Goal: Information Seeking & Learning: Learn about a topic

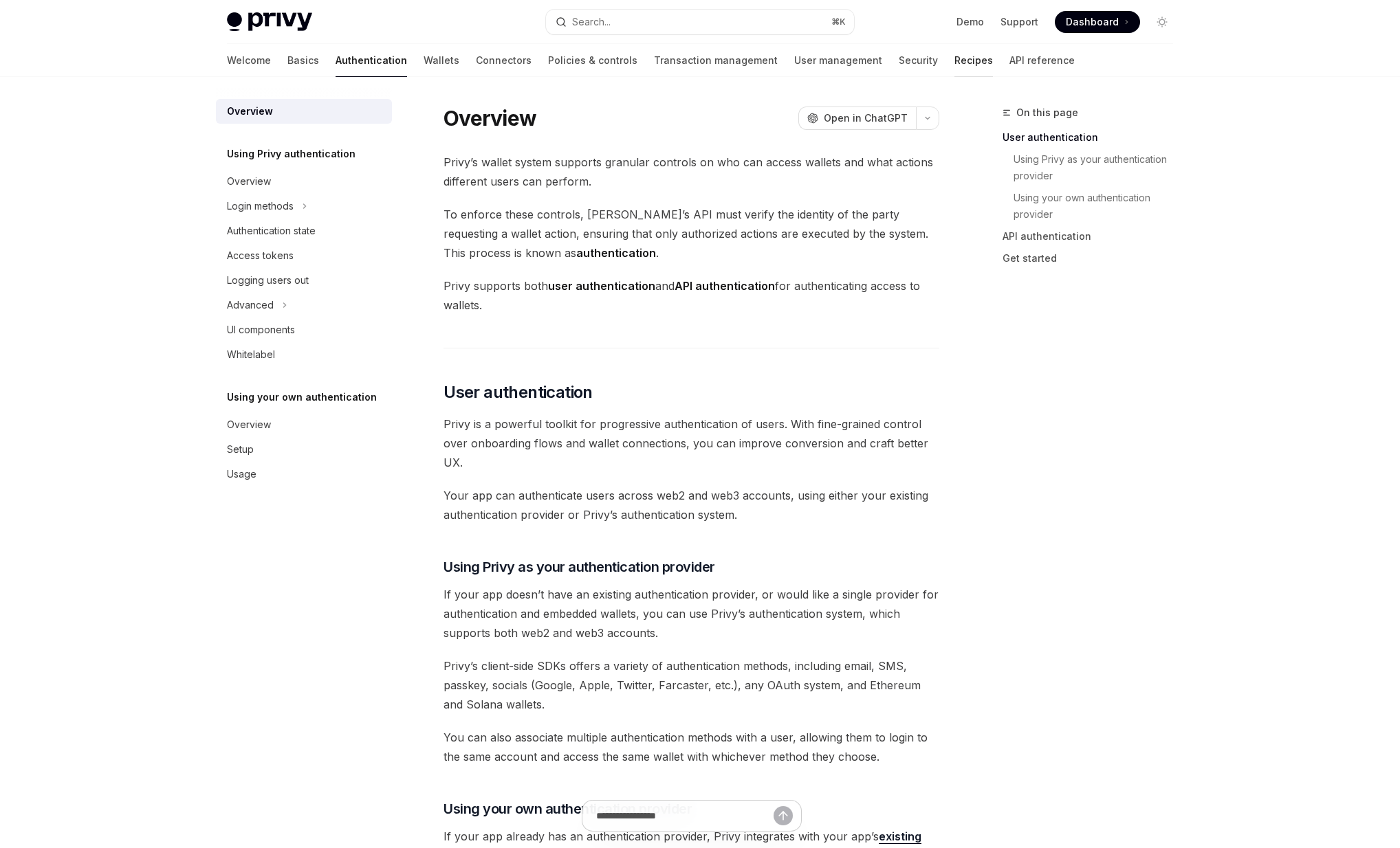
click at [954, 61] on link "Recipes" at bounding box center [973, 61] width 39 height 33
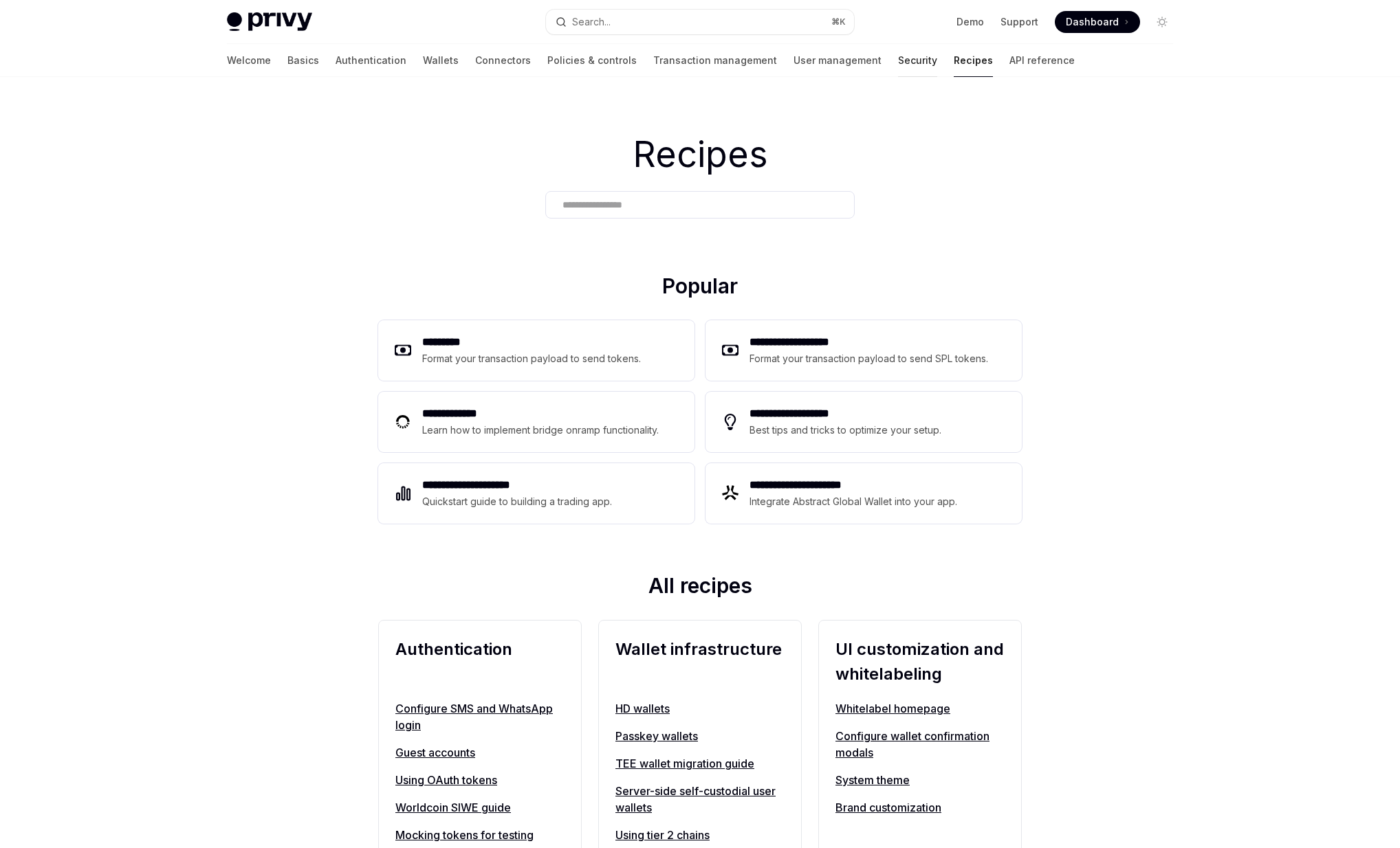
click at [898, 60] on link "Security" at bounding box center [917, 61] width 39 height 33
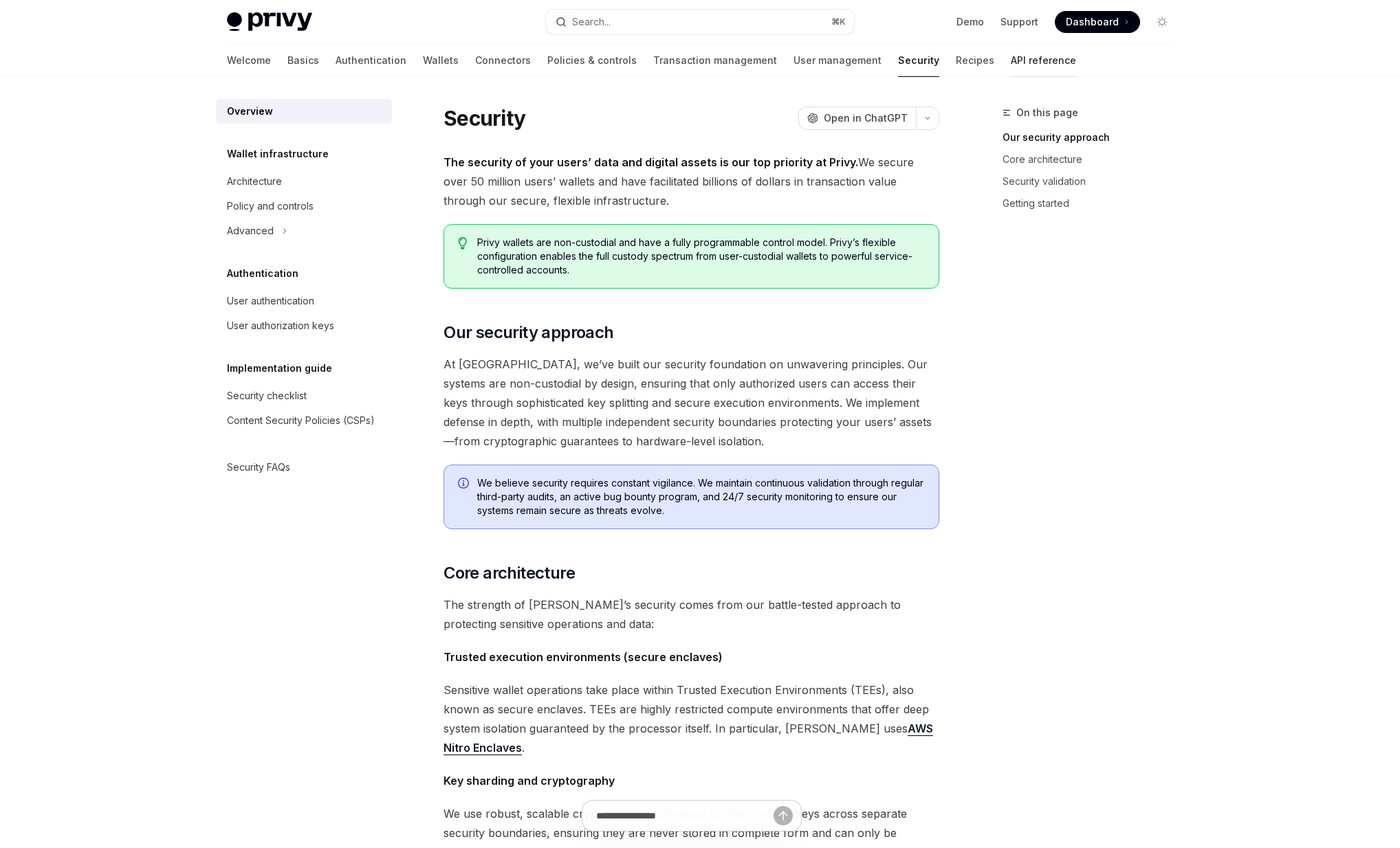
click at [1011, 54] on link "API reference" at bounding box center [1043, 61] width 65 height 33
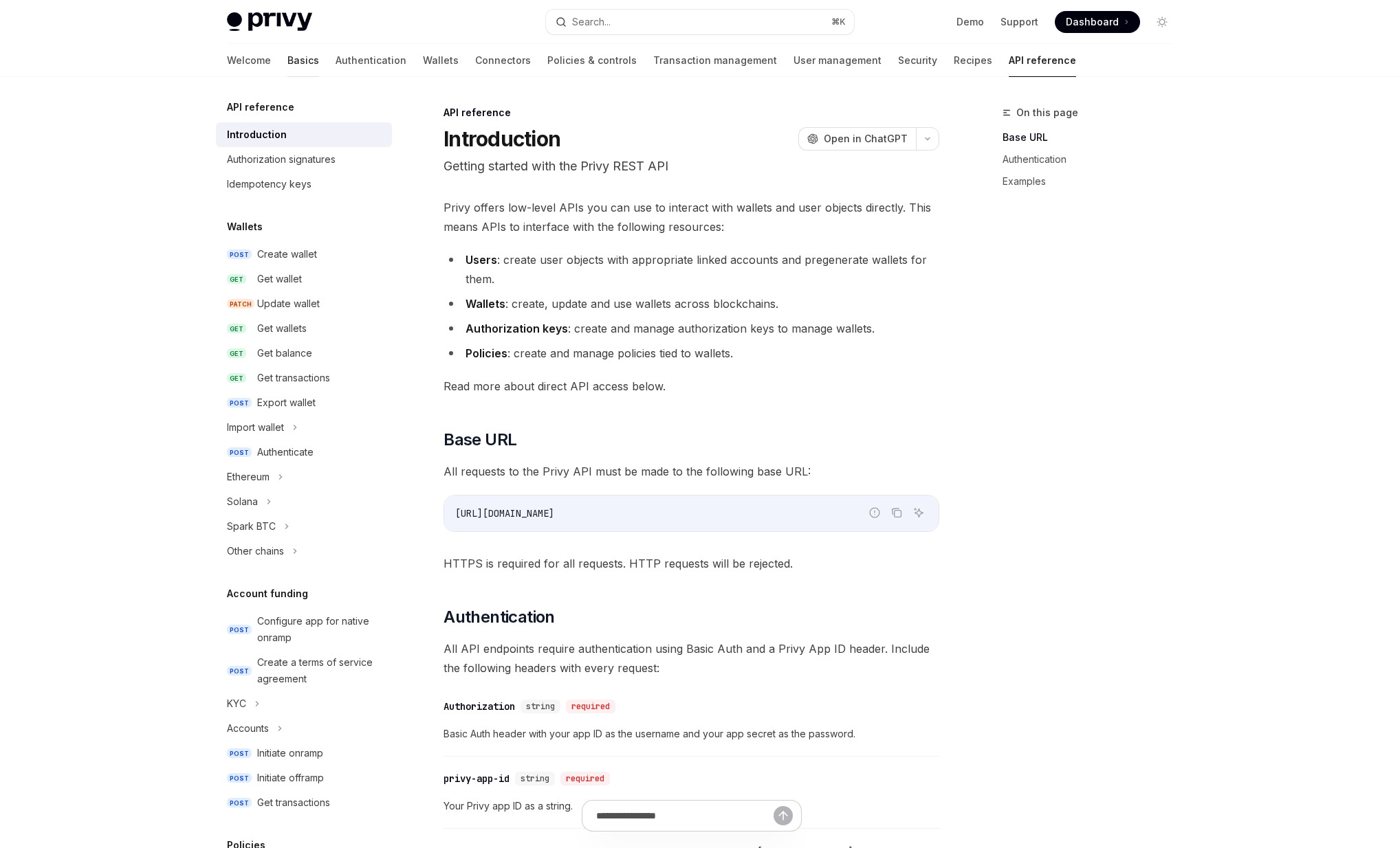
click at [287, 57] on link "Basics" at bounding box center [302, 61] width 31 height 33
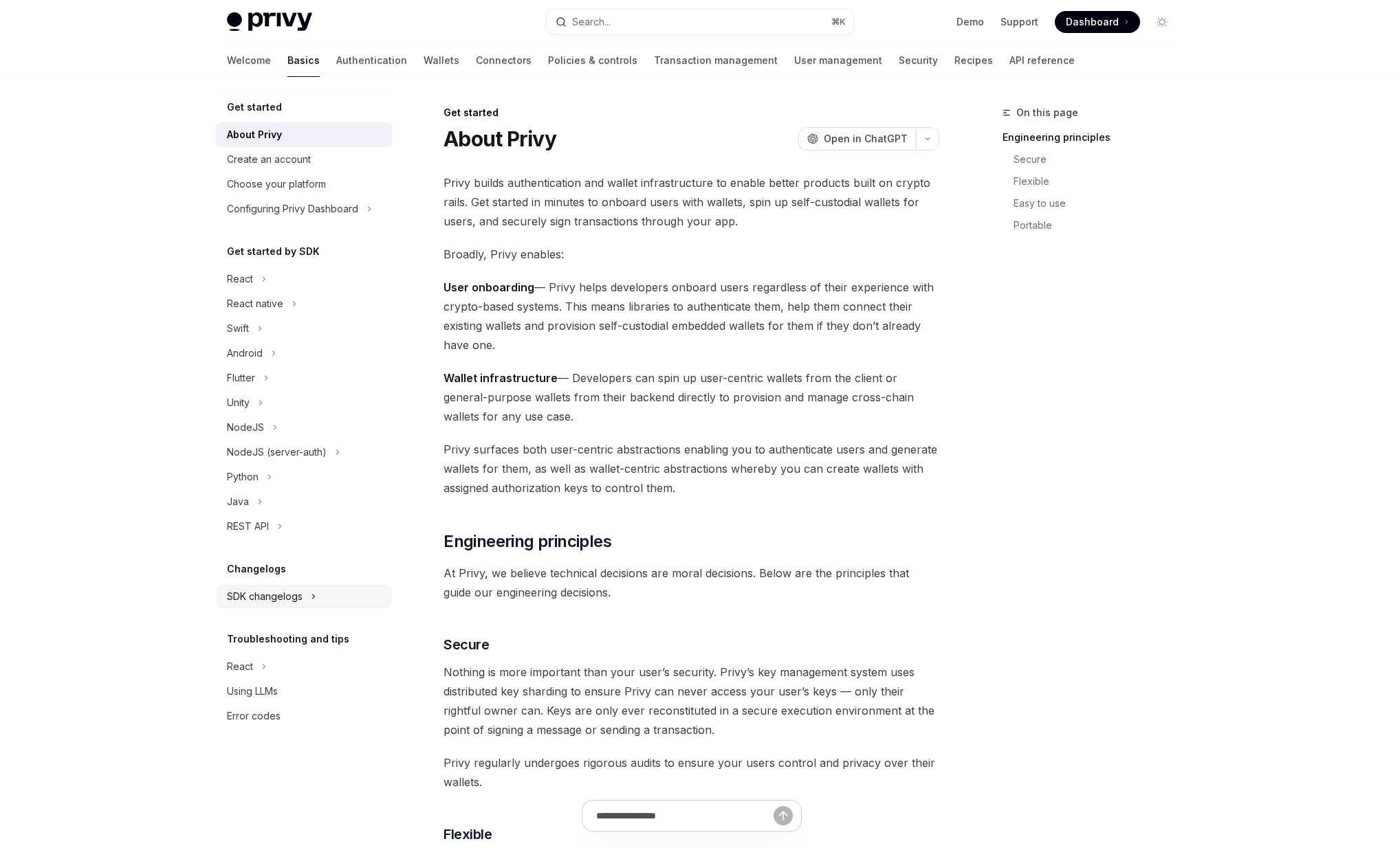
click at [266, 596] on div "SDK changelogs" at bounding box center [265, 597] width 76 height 16
type textarea "*"
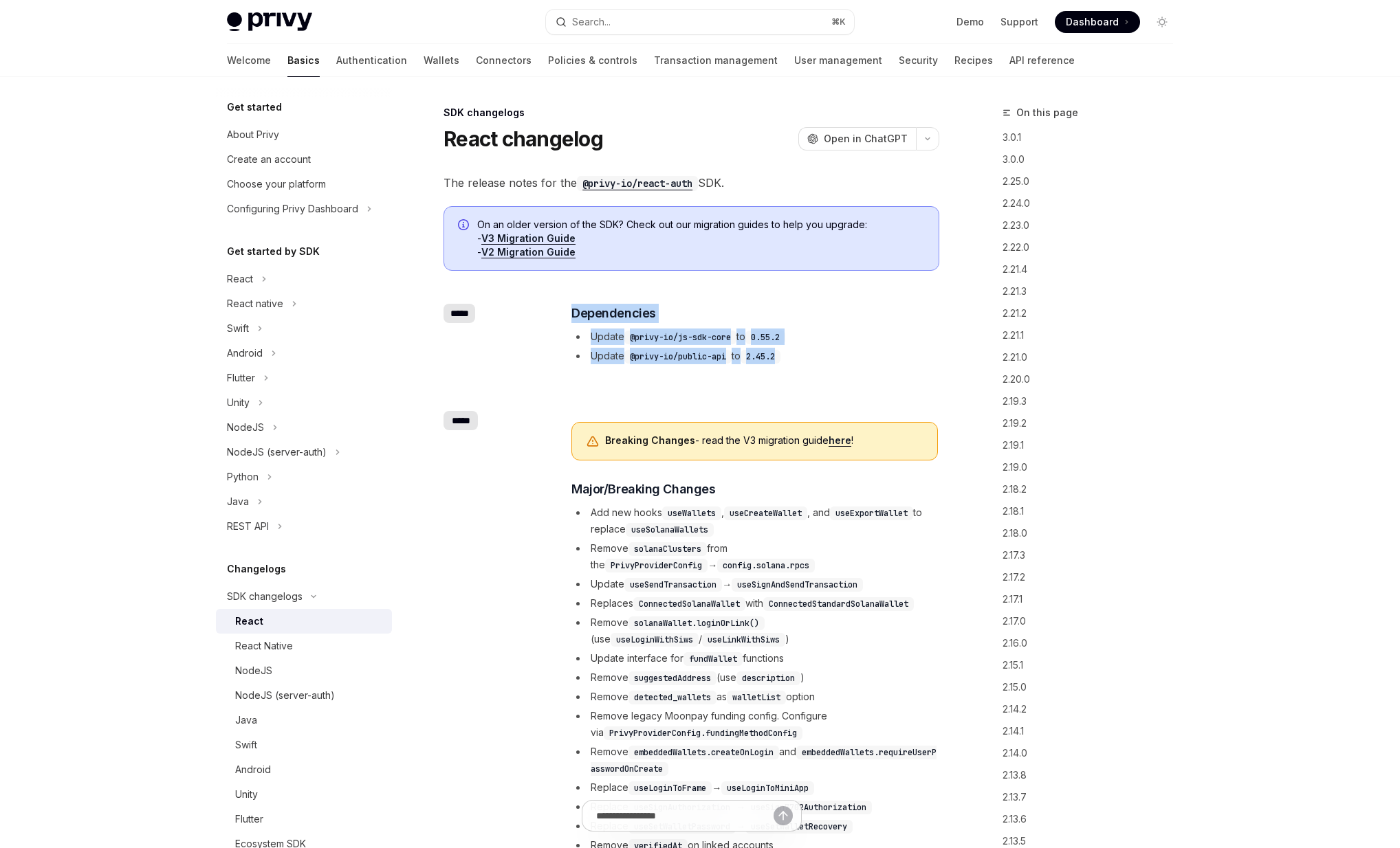
drag, startPoint x: 662, startPoint y: 337, endPoint x: 790, endPoint y: 348, distance: 128.5
click at [790, 348] on div "​ ***** ​ Dependencies Update @privy-io/js-sdk-core to 0.55.2 Update @privy-io/…" at bounding box center [691, 335] width 495 height 107
click at [808, 350] on li "Update @privy-io/public-api to 2.45.2" at bounding box center [754, 355] width 367 height 16
